Goal: Transaction & Acquisition: Purchase product/service

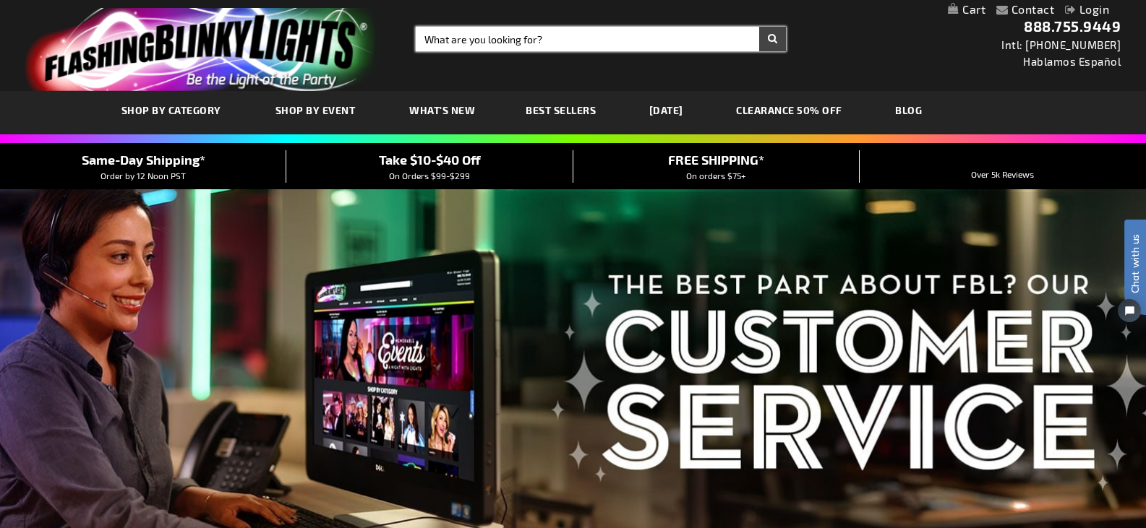
drag, startPoint x: 596, startPoint y: 40, endPoint x: 615, endPoint y: 56, distance: 25.2
click at [596, 40] on input "Search" at bounding box center [601, 39] width 370 height 25
type input "day of th"
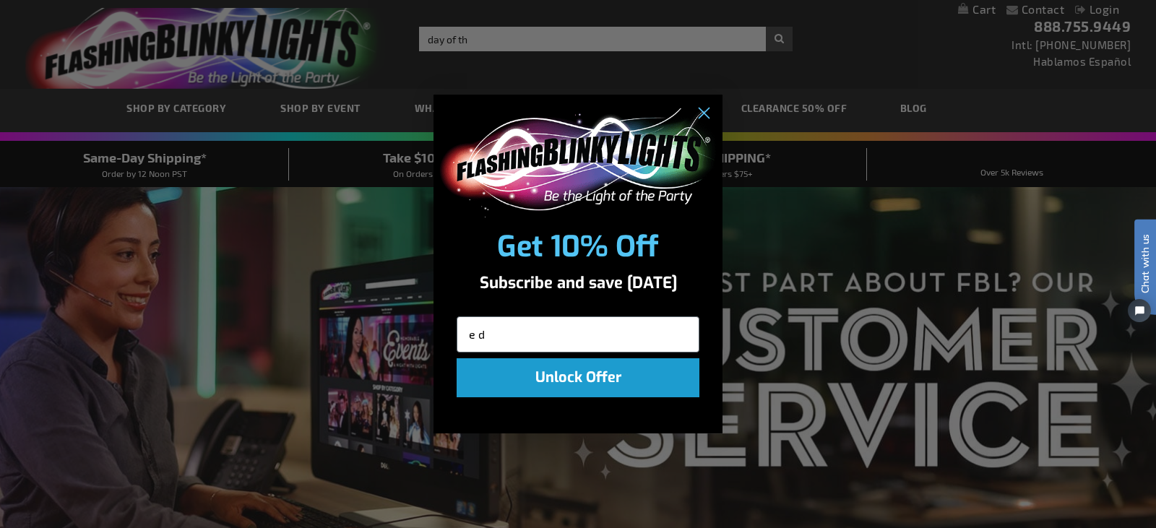
type input "e"
click at [712, 105] on circle "Close dialog" at bounding box center [704, 114] width 24 height 24
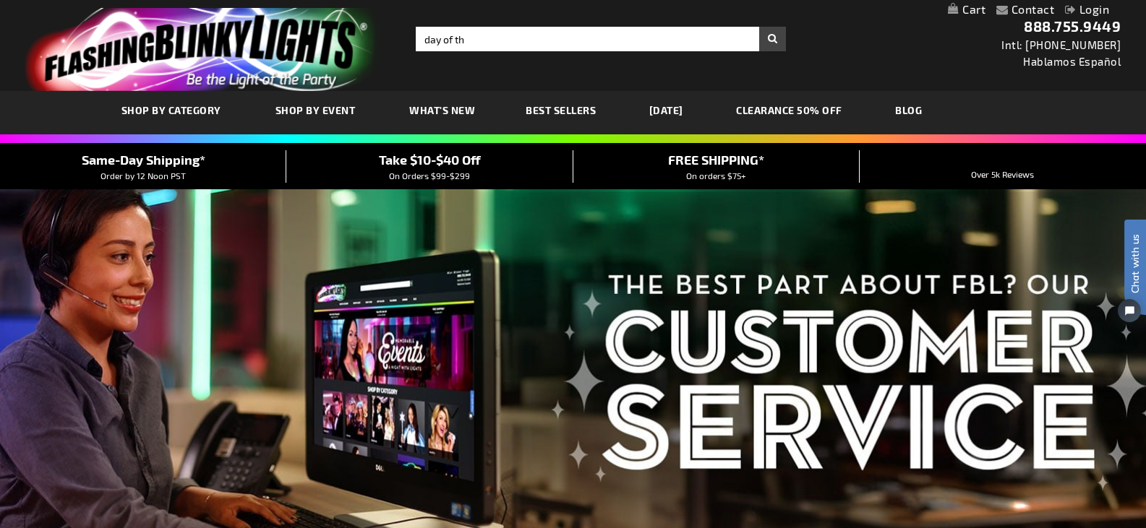
click at [529, 25] on div "Toggle Nav Search Search day of th × Search 888.755.9449 Intl: 818-753-8303 Hab…" at bounding box center [573, 45] width 1146 height 91
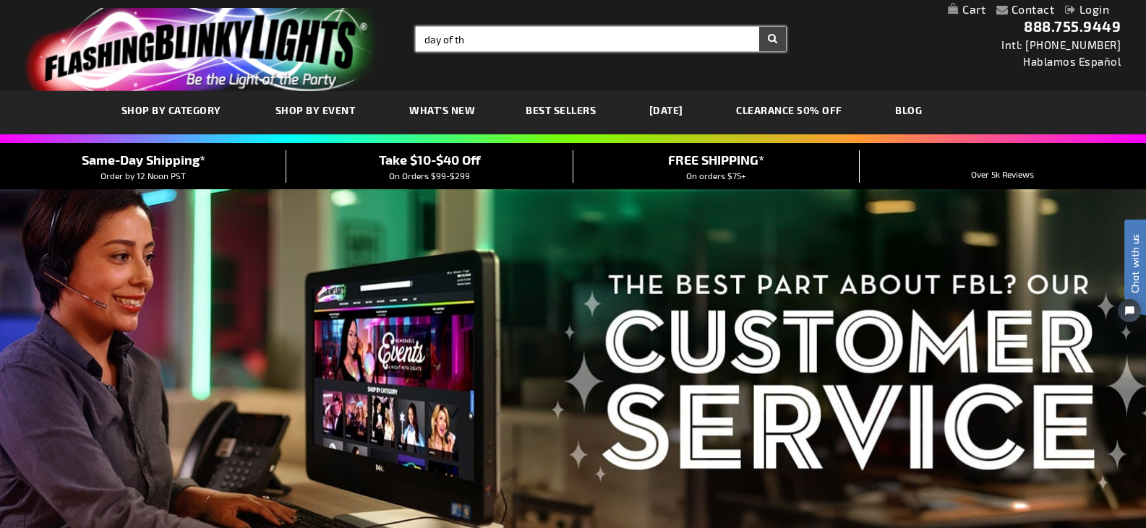
click at [524, 36] on input "day of th" at bounding box center [601, 39] width 370 height 25
type input "day of the dead light up sugar skull"
click at [759, 27] on button "Search" at bounding box center [772, 39] width 27 height 25
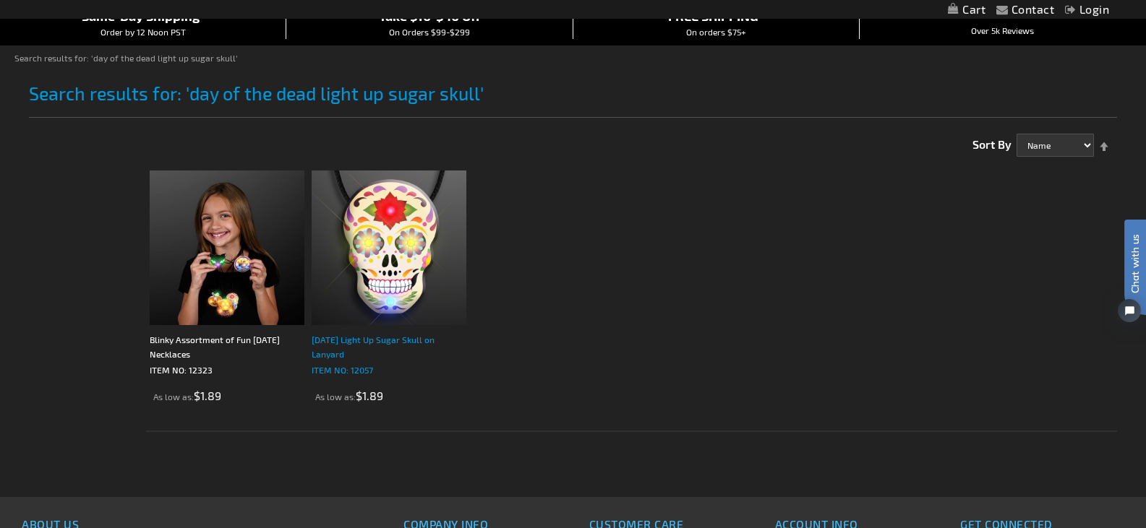
click at [346, 340] on div "[DATE] Light Up Sugar Skull on Lanyard" at bounding box center [389, 346] width 155 height 29
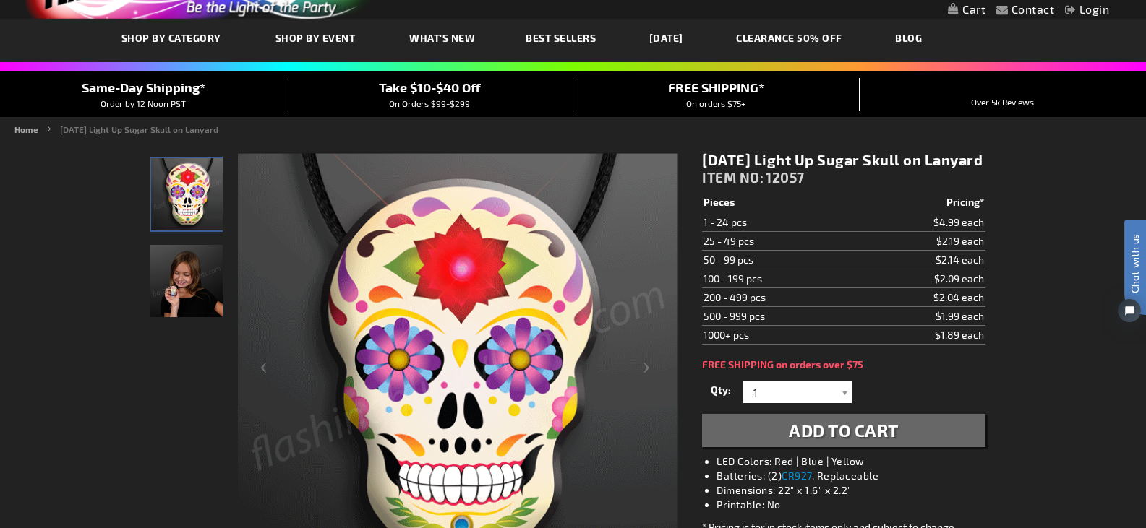
click at [181, 199] on img "Light Up Day of the Dead Sugar Skull Necklace" at bounding box center [187, 194] width 72 height 72
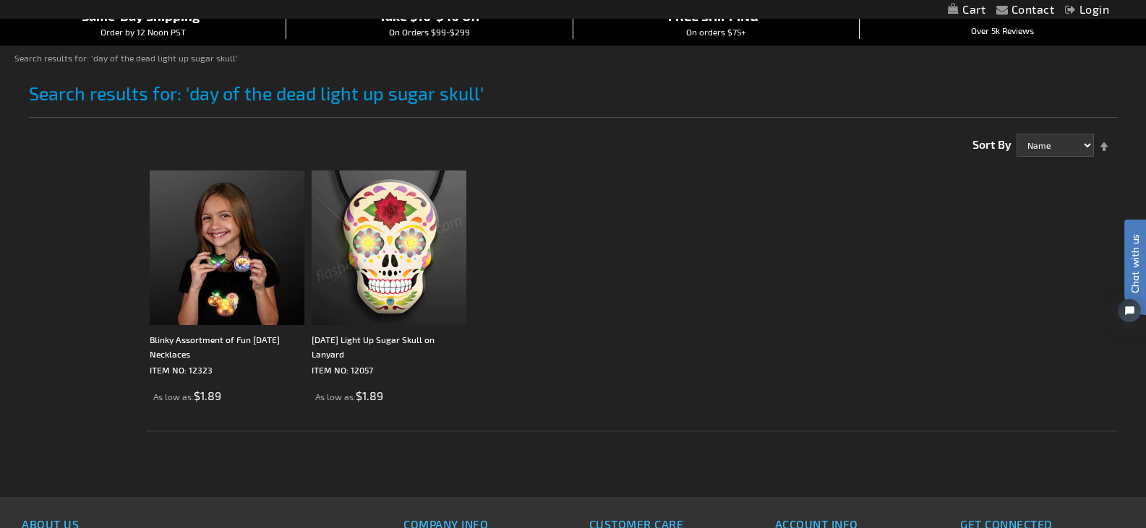
drag, startPoint x: 1034, startPoint y: 283, endPoint x: 1021, endPoint y: 288, distance: 13.7
click at [1034, 283] on ol "Blinky Assortment of Fun Halloween Necklaces ITEM NO: 12323 As low as $1.89 ITE…" at bounding box center [631, 297] width 971 height 269
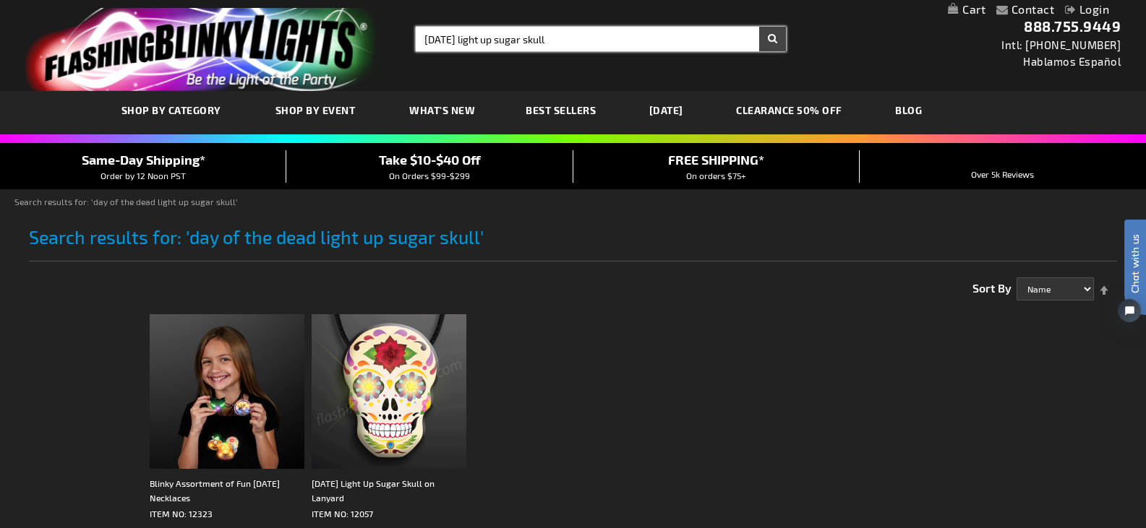
type input "day of the dead light up sugar skull"
drag, startPoint x: 701, startPoint y: 35, endPoint x: 284, endPoint y: 49, distance: 417.3
click at [284, 49] on div "Toggle Nav Search Search day of the dead light up sugar skull × Search 888.755.…" at bounding box center [573, 45] width 1146 height 91
click at [759, 27] on button "Search" at bounding box center [772, 39] width 27 height 25
click at [515, 43] on input "spooky cat eyes nechlace" at bounding box center [601, 39] width 370 height 25
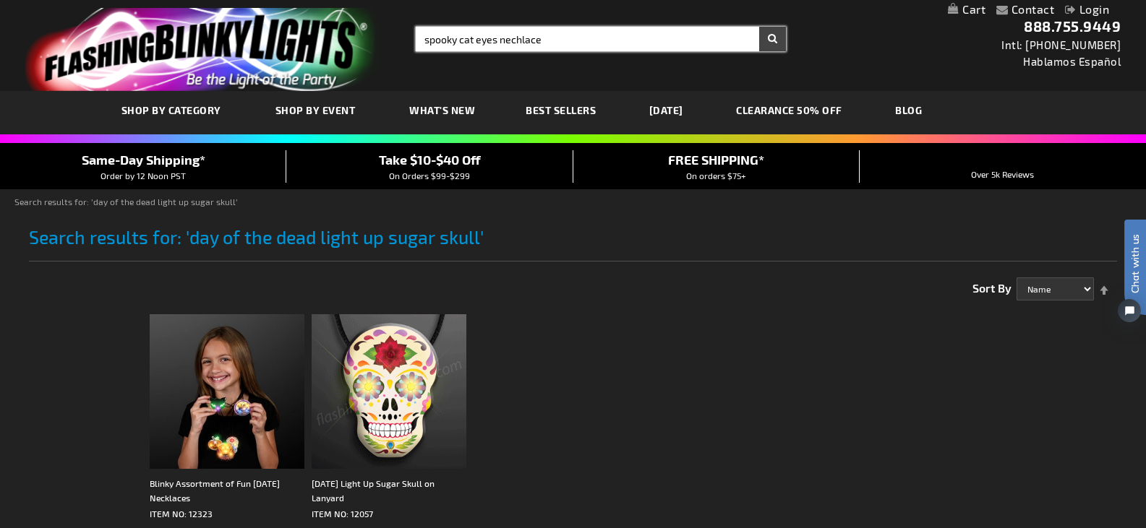
click at [523, 39] on input "spooky cat eyes nechlace" at bounding box center [601, 39] width 370 height 25
type input "spooky cat eyes neclace"
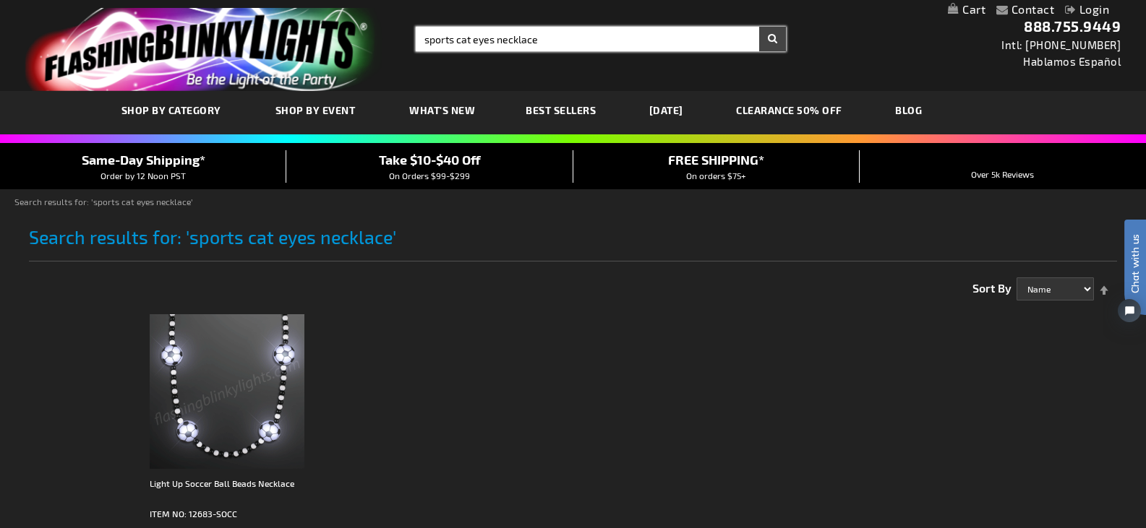
click at [773, 39] on form "Search sports cat eyes necklace × Search" at bounding box center [601, 39] width 370 height 25
click at [452, 43] on input "sports cat eyes necklace" at bounding box center [601, 39] width 370 height 25
type input "spooky cat eyes necklace"
click at [759, 27] on button "Search" at bounding box center [772, 39] width 27 height 25
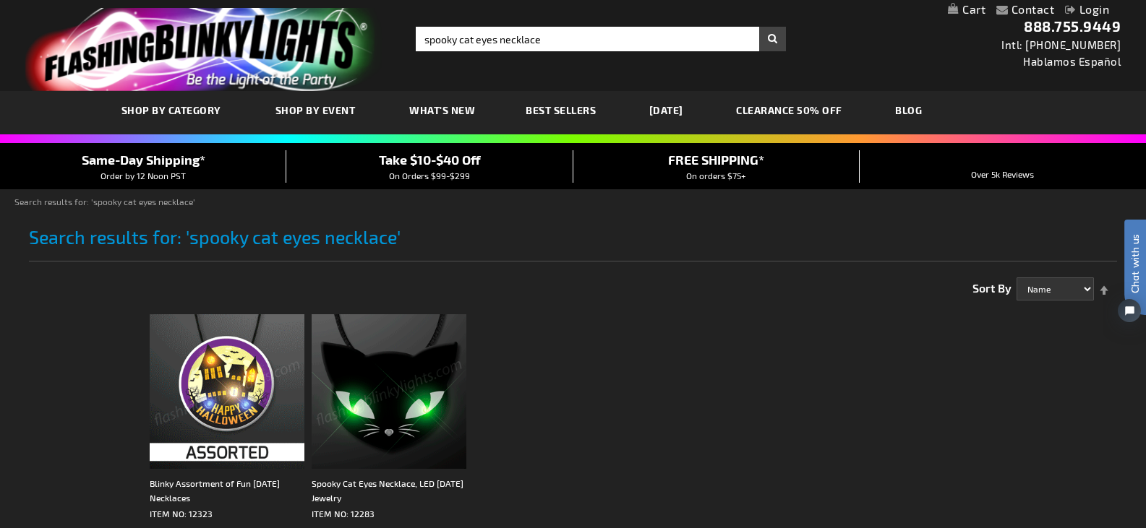
scroll to position [72, 0]
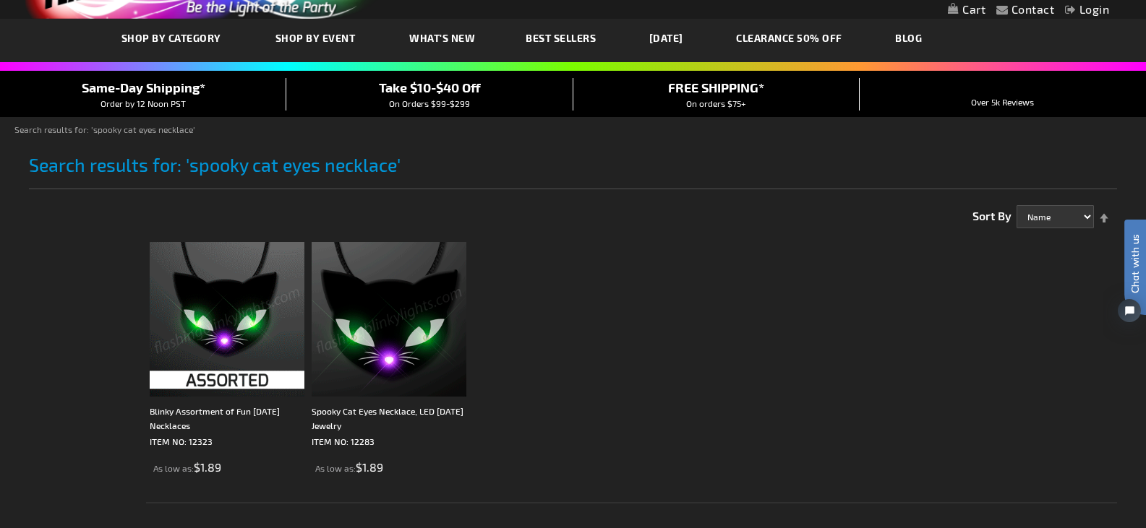
drag, startPoint x: 1065, startPoint y: 342, endPoint x: 1018, endPoint y: 361, distance: 49.9
click at [1065, 342] on ol "Blinky Assortment of Fun [DATE] Necklaces ITEM NO: 12323 As low as $1.89 ITEM N…" at bounding box center [631, 369] width 971 height 269
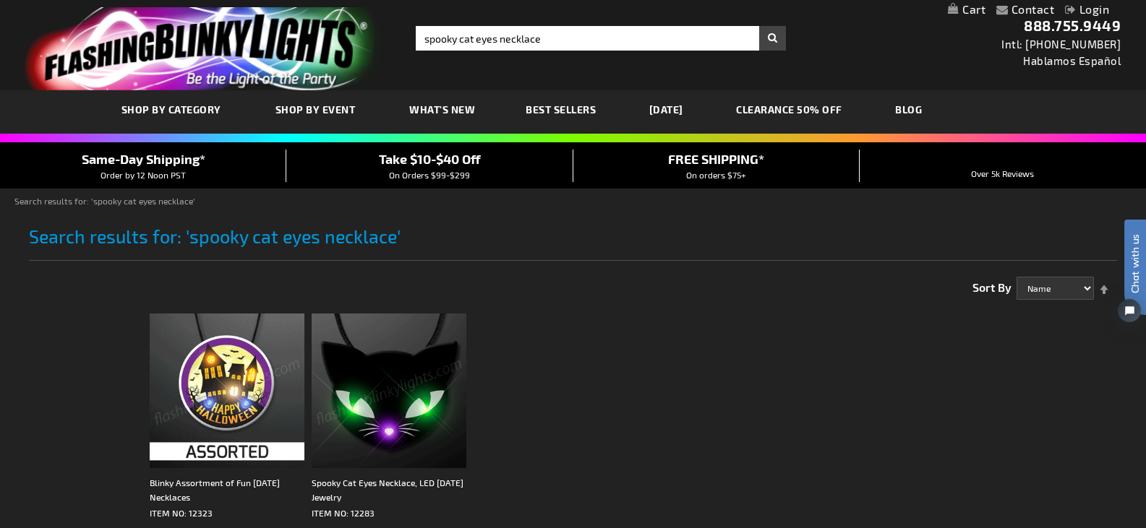
scroll to position [0, 0]
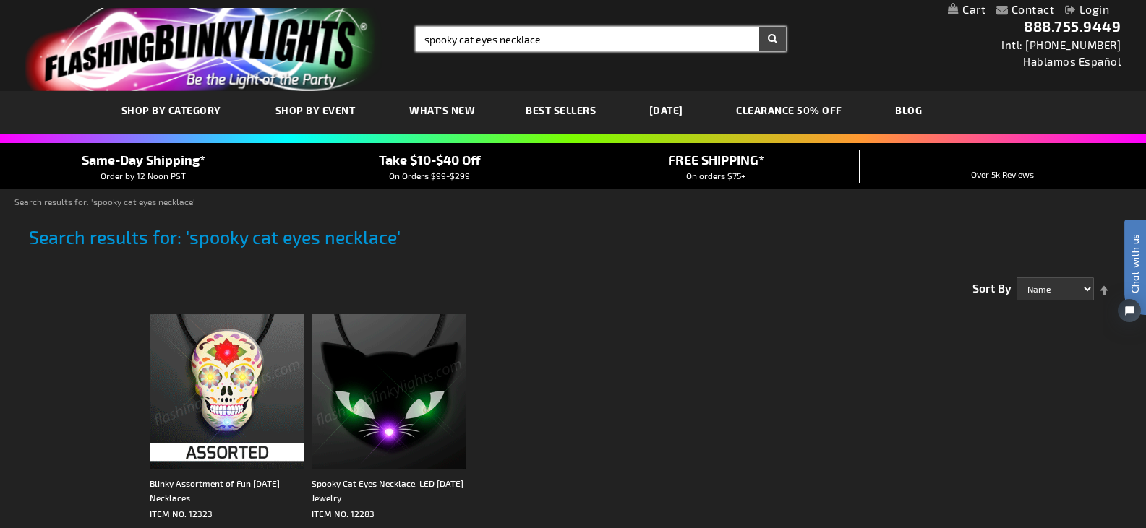
type input "spooky cat eyes necklace"
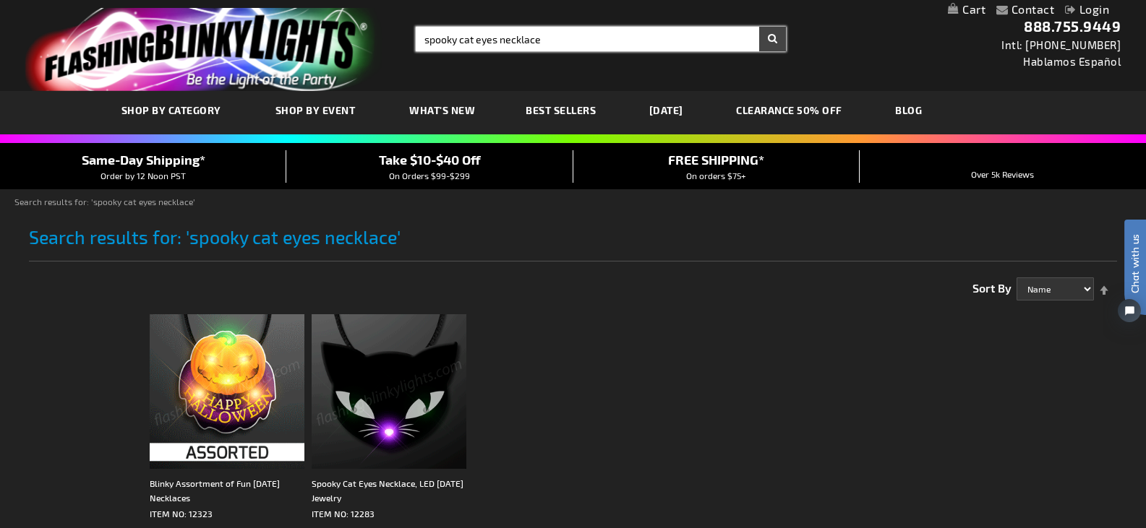
drag, startPoint x: 556, startPoint y: 37, endPoint x: 345, endPoint y: 35, distance: 211.1
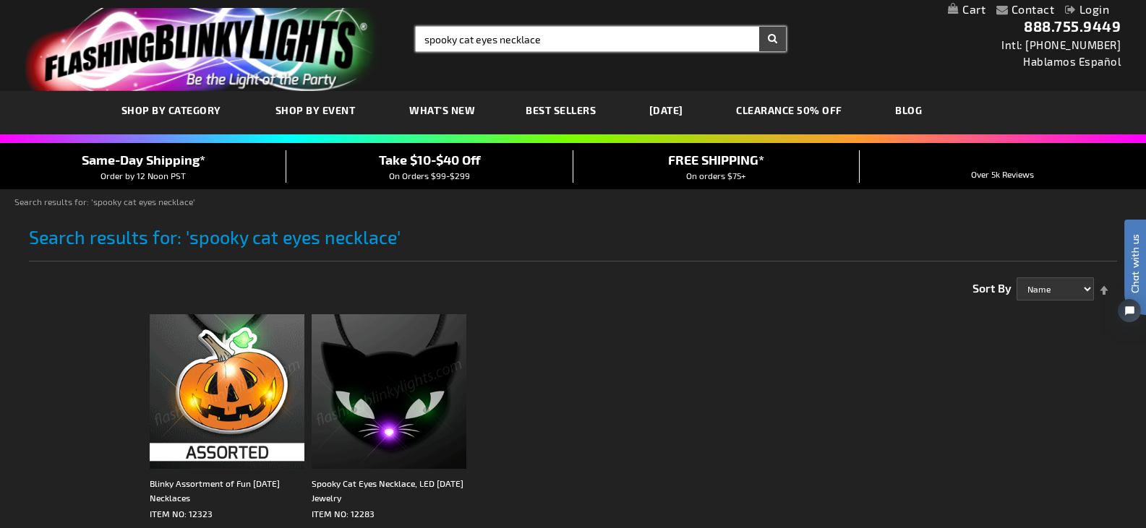
click at [345, 35] on div "Toggle Nav Search Search spooky cat eyes necklace × Search 888.755.9449 Intl: 8…" at bounding box center [573, 45] width 1146 height 91
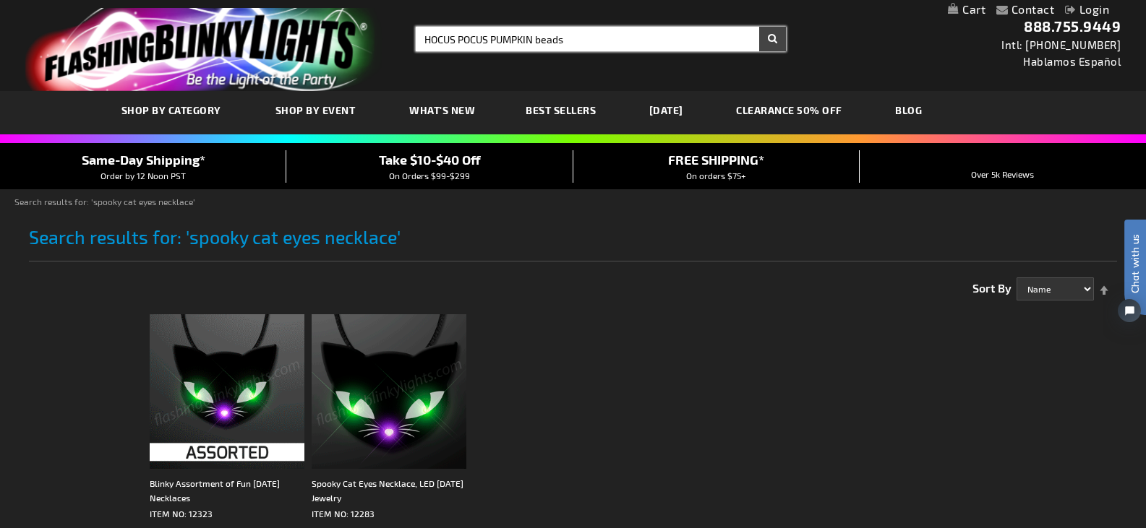
type input "HOCUS POCUS PUMPKIN beads"
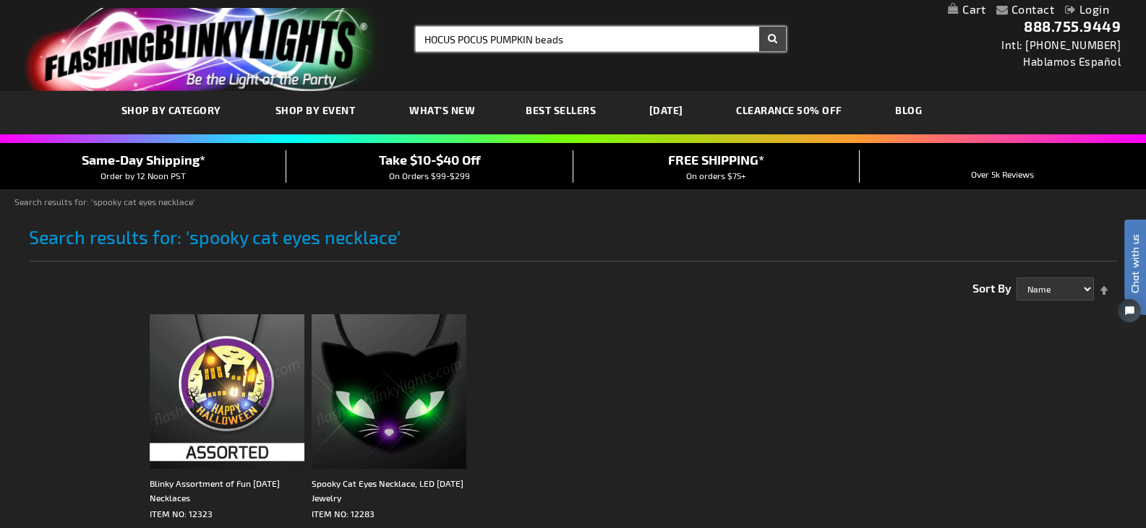
click at [759, 27] on button "Search" at bounding box center [772, 39] width 27 height 25
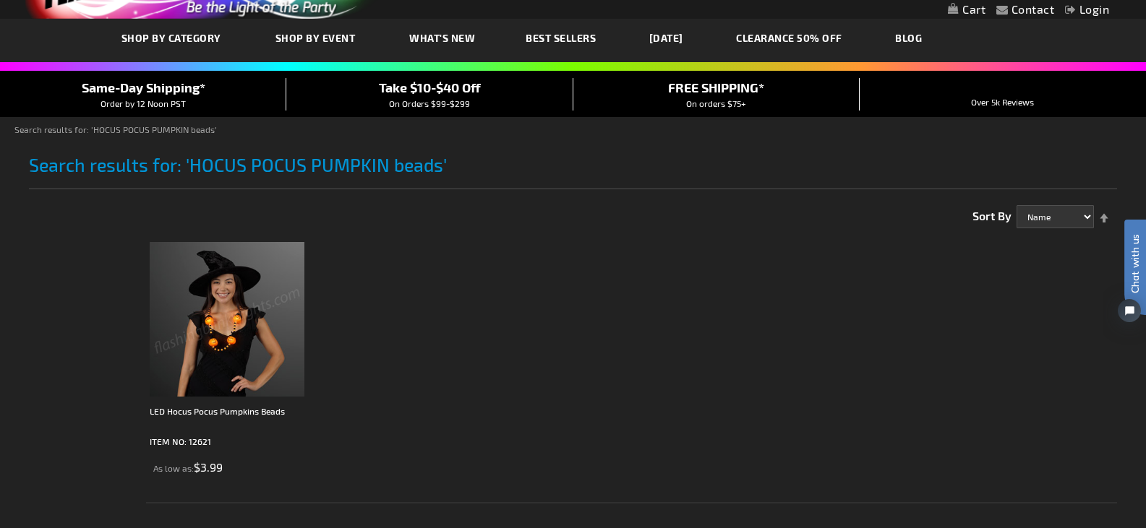
click at [179, 376] on img at bounding box center [227, 319] width 155 height 155
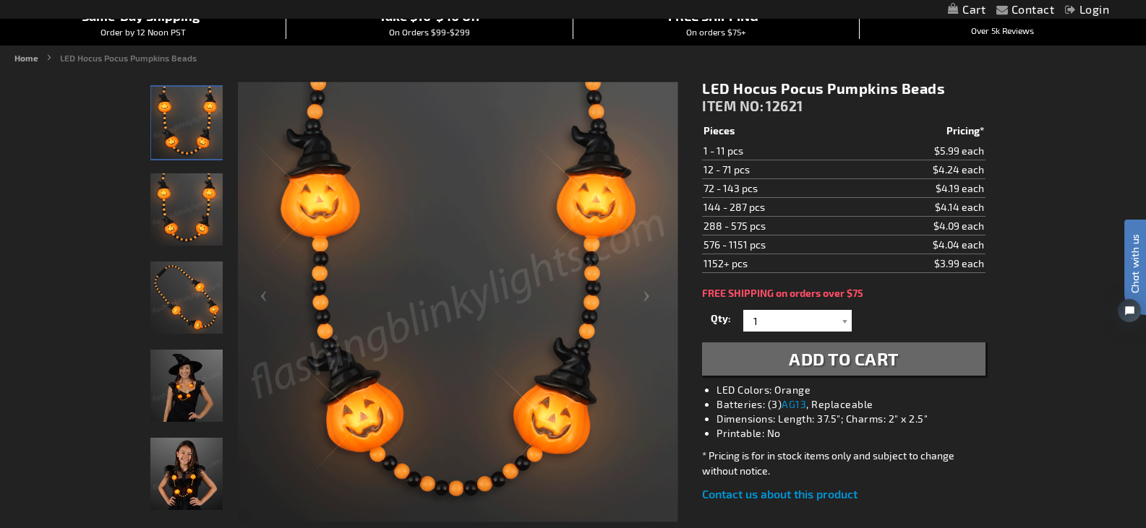
click at [189, 292] on img "LED Hocus Pocus Pumpkins Beads" at bounding box center [186, 298] width 72 height 72
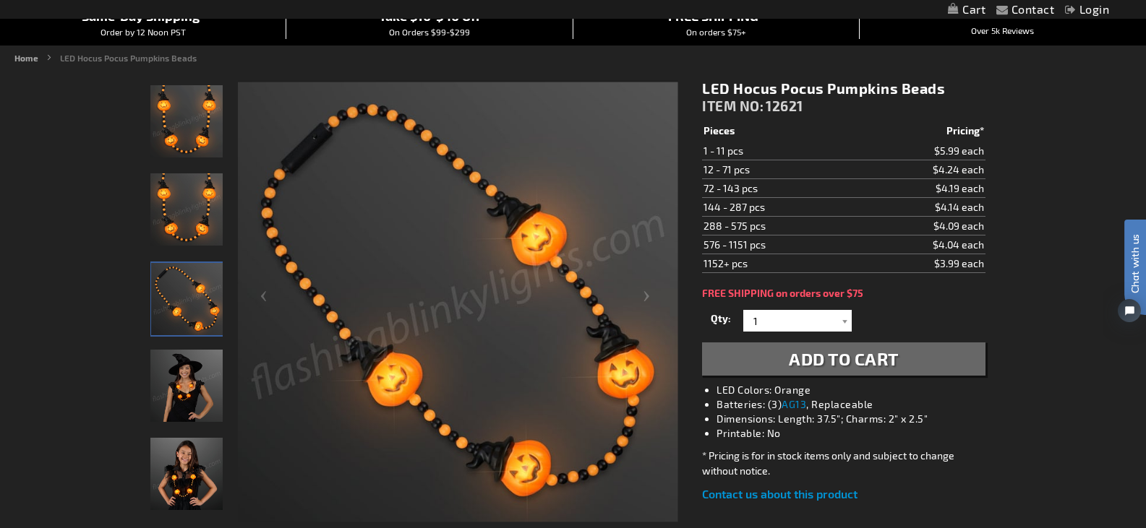
drag, startPoint x: 1043, startPoint y: 55, endPoint x: 927, endPoint y: 53, distance: 116.4
click at [1043, 54] on ul "Home LED Hocus Pocus Pumpkins Beads" at bounding box center [572, 57] width 1117 height 13
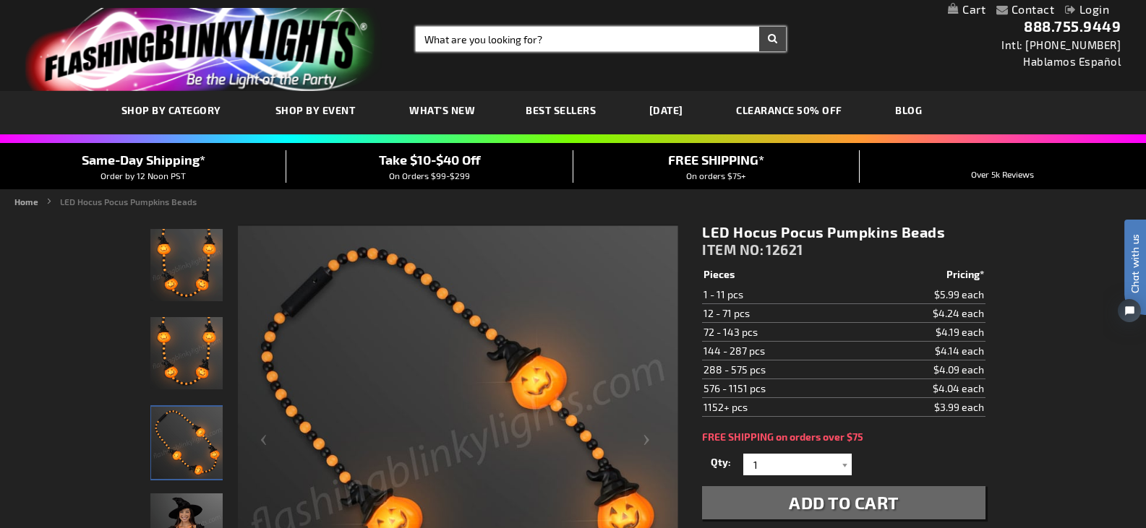
drag, startPoint x: 567, startPoint y: 44, endPoint x: 433, endPoint y: 25, distance: 135.0
click at [433, 25] on div "Toggle Nav Search Search × Search 888.755.9449 Intl: 818-753-8303 Hablamos Espa…" at bounding box center [573, 45] width 1146 height 91
type input "tube wrap bracelets"
click at [759, 27] on button "Search" at bounding box center [772, 39] width 27 height 25
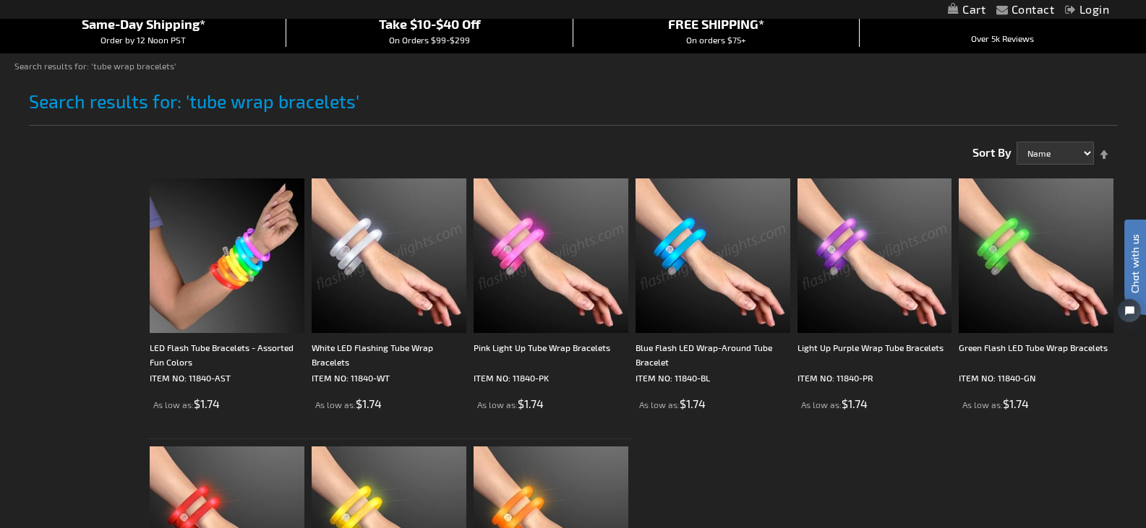
scroll to position [217, 0]
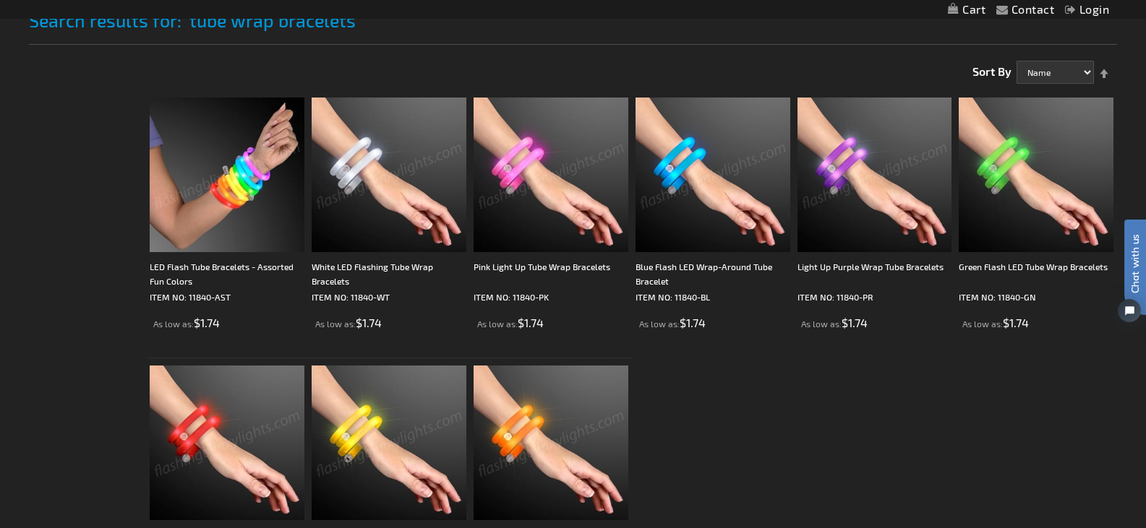
drag, startPoint x: 958, startPoint y: 484, endPoint x: 967, endPoint y: 509, distance: 27.0
click at [958, 484] on ol "LED Flash Tube Bracelets - Assorted Fun Colors ITEM NO: 11840-AST As low as $1.…" at bounding box center [631, 358] width 971 height 536
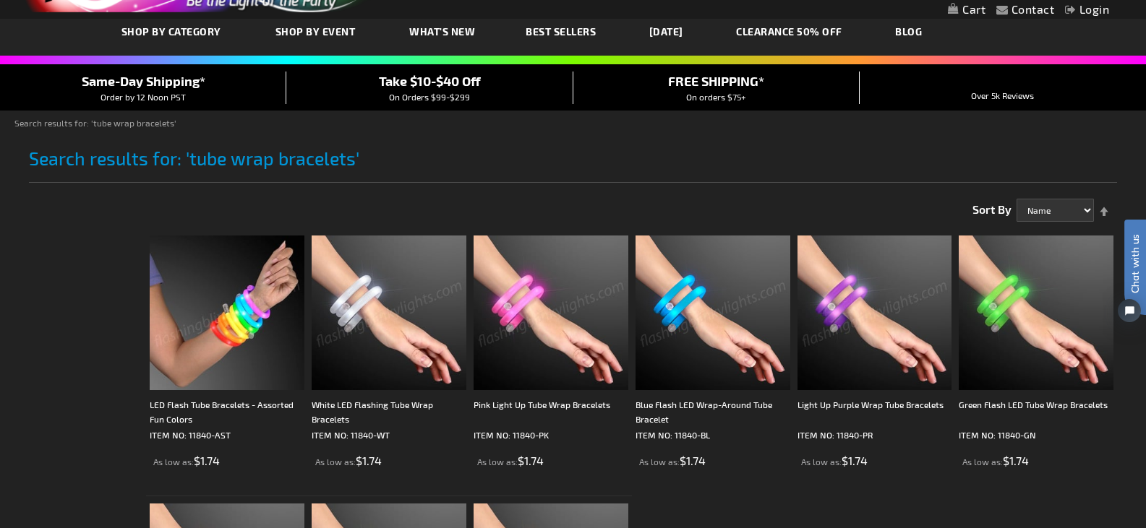
scroll to position [0, 0]
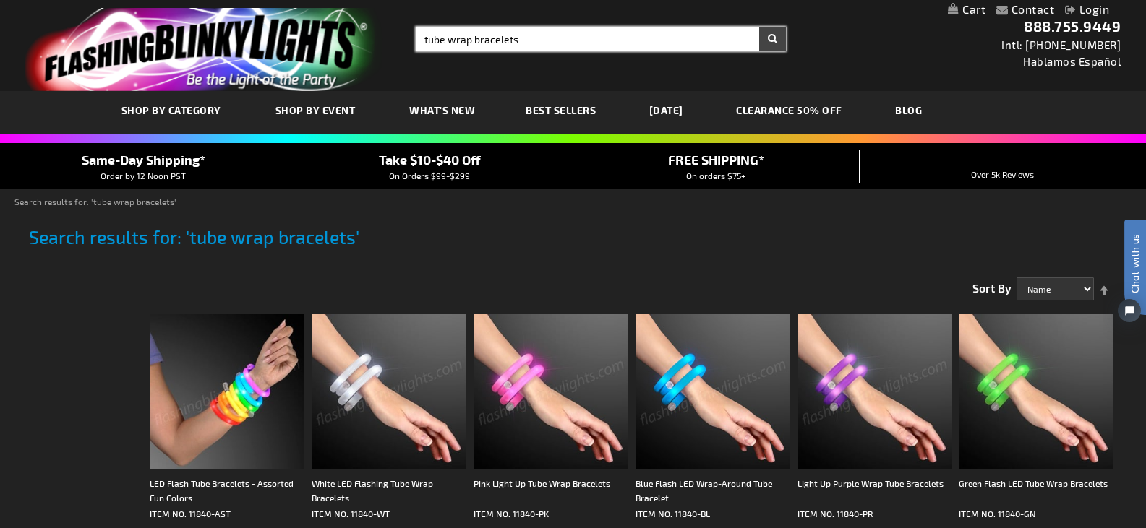
type input "tube wrap bracelets"
drag, startPoint x: 532, startPoint y: 36, endPoint x: 356, endPoint y: 30, distance: 176.4
click at [358, 30] on div "Toggle Nav Search Search tube wrap bracelets × Search 888.755.9449 Intl: 818-75…" at bounding box center [573, 45] width 1146 height 91
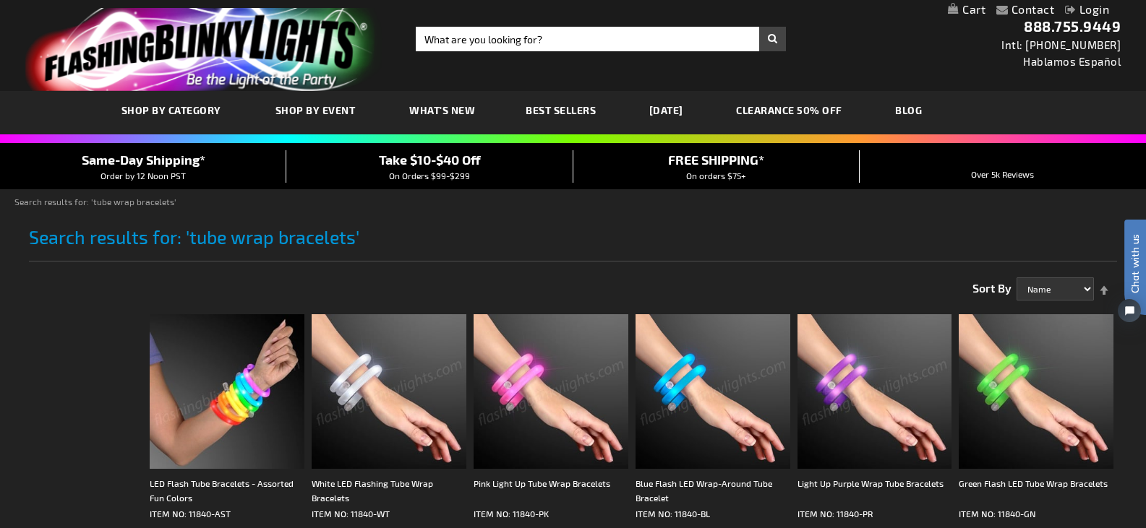
click at [627, 25] on div "Toggle Nav Search Search × Search 888.755.9449 Intl: 818-753-8303 Hablamos Espa…" at bounding box center [573, 45] width 1146 height 91
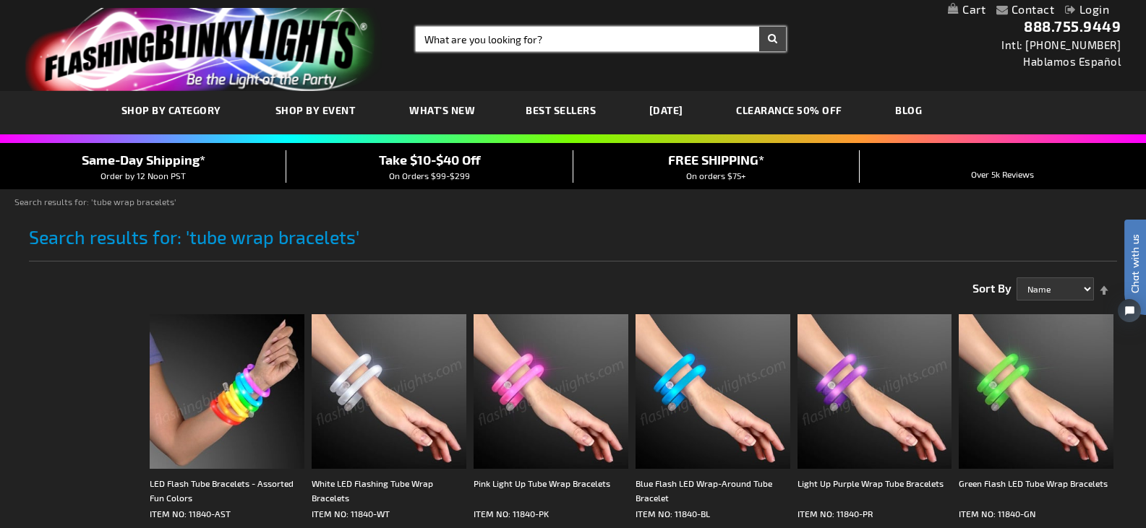
click at [630, 33] on input "Search" at bounding box center [601, 39] width 370 height 25
type input "witchy pumpkin wand with sound and light"
click at [759, 27] on button "Search" at bounding box center [772, 39] width 27 height 25
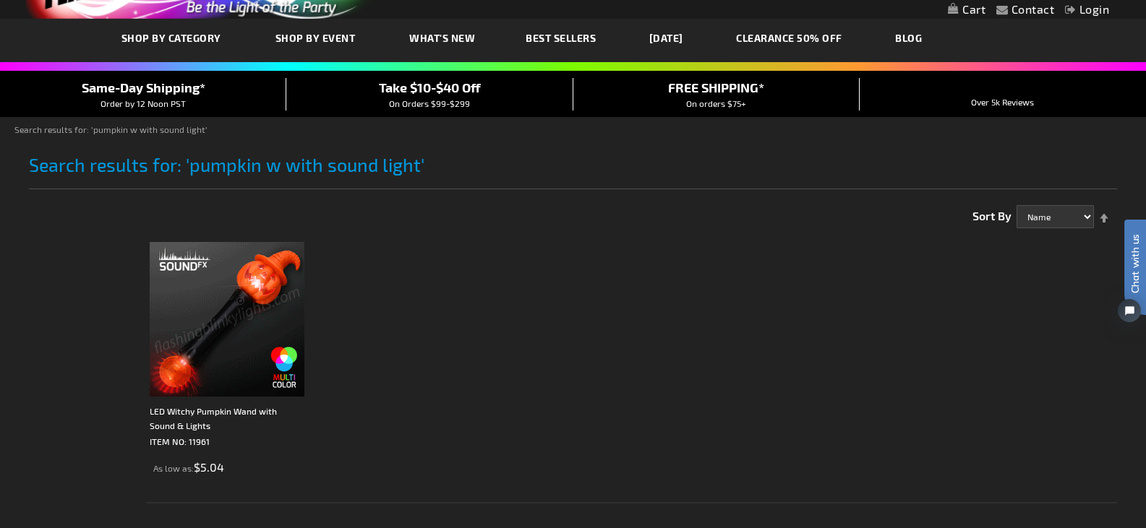
click at [981, 405] on ol "LED Witchy Pumpkin Wand with Sound & Lights ITEM NO: 11961 As low as $5.04" at bounding box center [631, 369] width 971 height 269
